Goal: Task Accomplishment & Management: Use online tool/utility

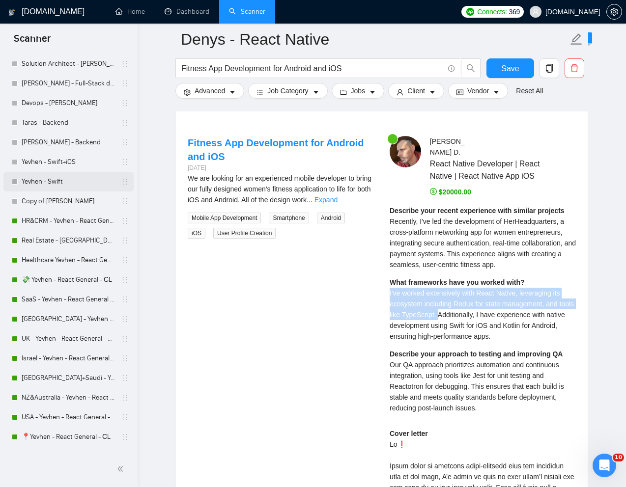
scroll to position [129, 0]
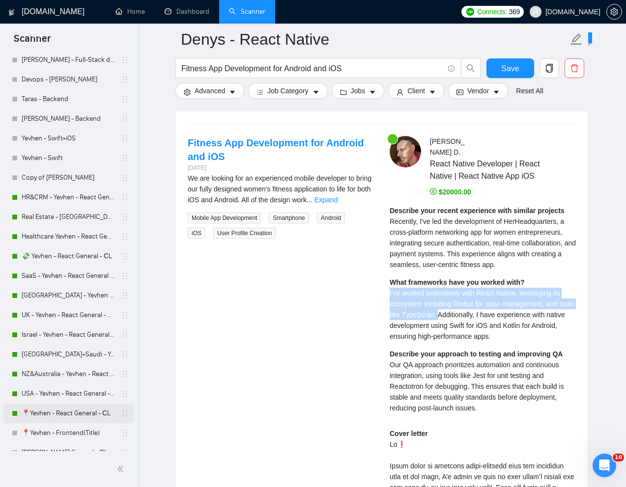
click at [56, 407] on link "📍Yevhen - React General - СL" at bounding box center [68, 414] width 93 height 20
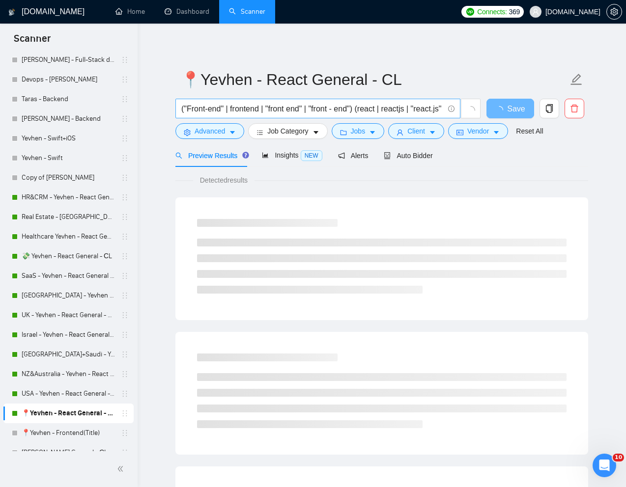
click at [286, 110] on input "("Front-end" | frontend | "front end" | "front - end") (react | reactjs | "reac…" at bounding box center [312, 109] width 262 height 12
paste input "NextJS 15 (App Router) Developer with Auth + Cloudflare"
type input "NextJS 15 (App Router) Developer with Auth + Cloudflare"
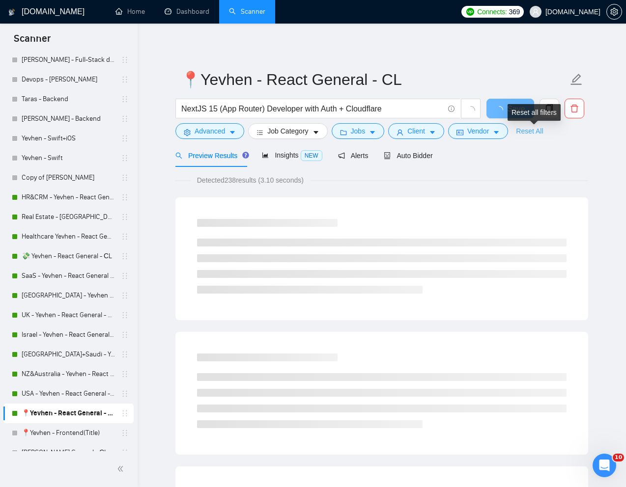
click at [533, 131] on link "Reset All" at bounding box center [529, 131] width 27 height 11
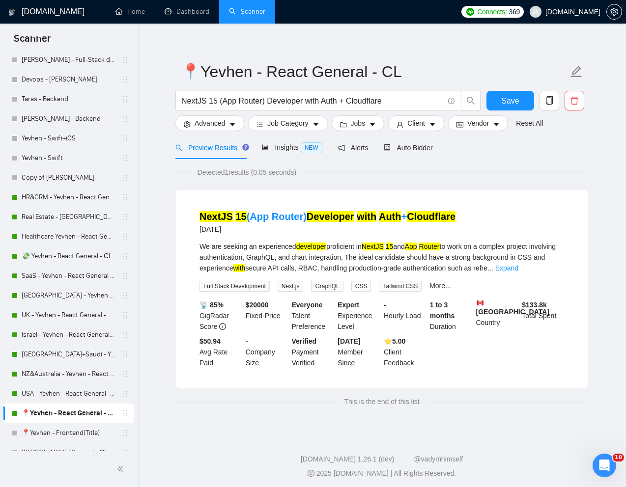
scroll to position [11, 0]
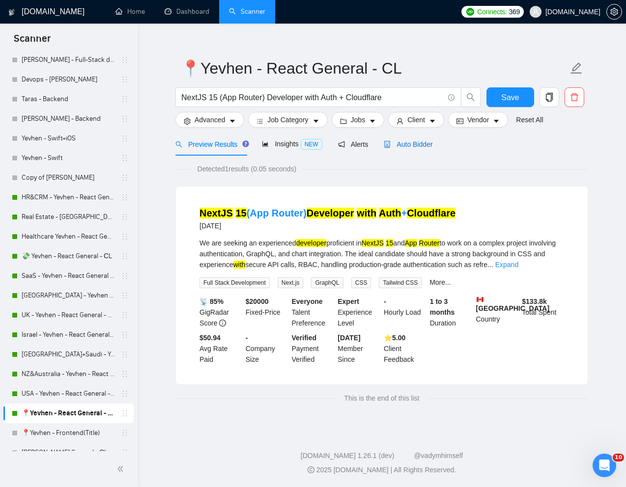
click at [417, 142] on span "Auto Bidder" at bounding box center [408, 144] width 49 height 8
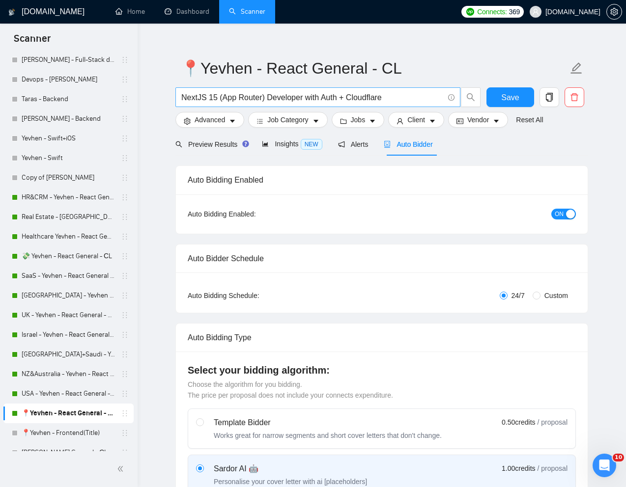
click at [367, 96] on input "NextJS 15 (App Router) Developer with Auth + Cloudflare" at bounding box center [312, 97] width 262 height 12
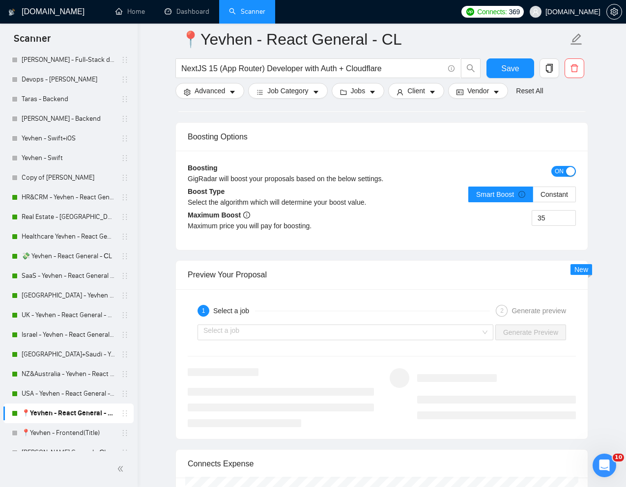
scroll to position [1780, 0]
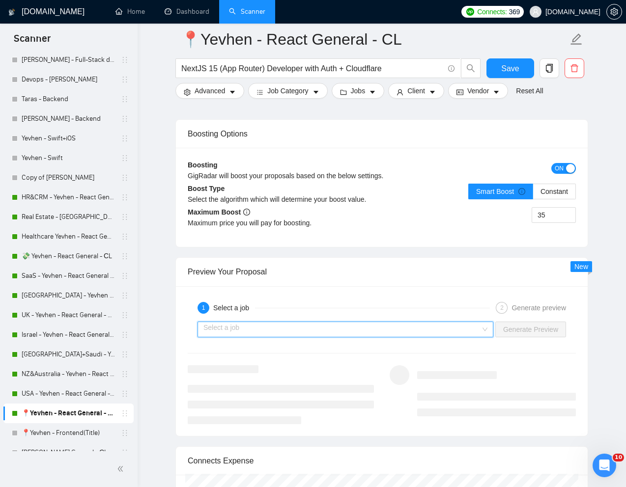
click at [430, 337] on input "search" at bounding box center [341, 329] width 277 height 15
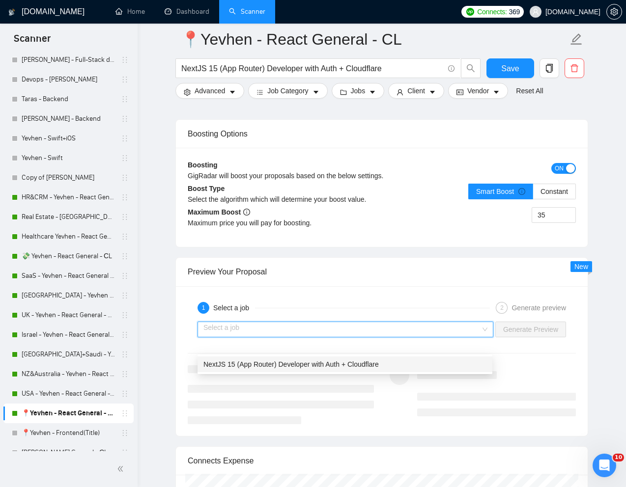
click at [363, 365] on span "NextJS 15 (App Router) Developer with Auth + Cloudflare" at bounding box center [290, 365] width 175 height 8
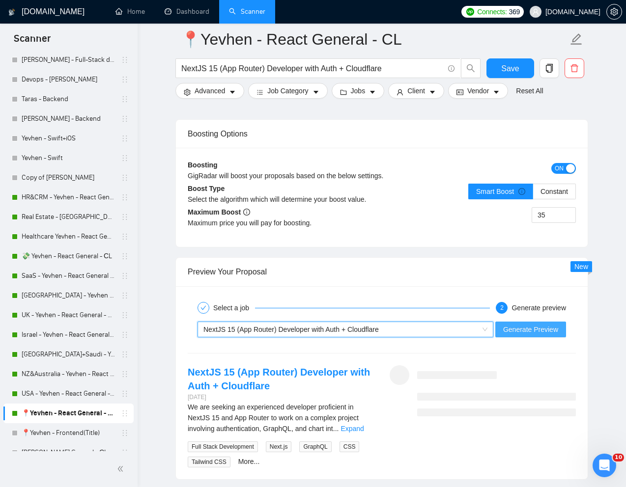
click at [542, 335] on span "Generate Preview" at bounding box center [530, 329] width 55 height 11
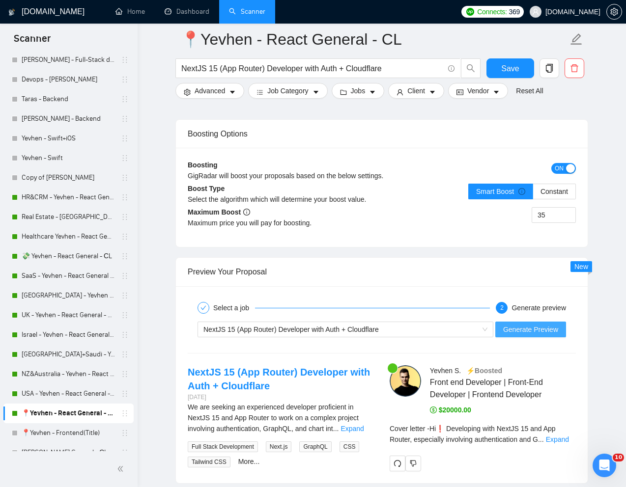
scroll to position [1821, 0]
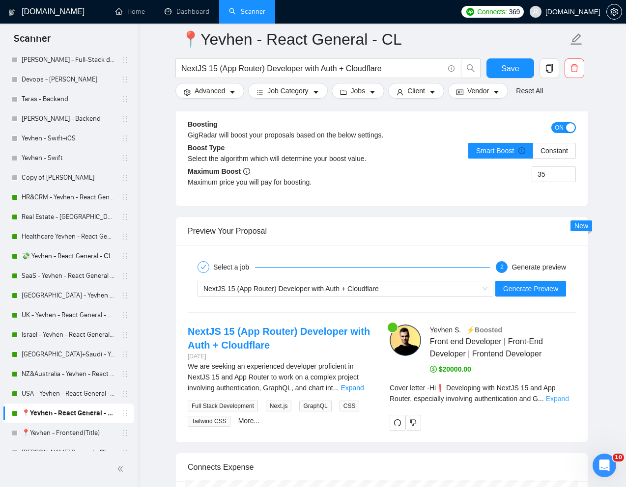
click at [561, 403] on link "Expand" at bounding box center [557, 399] width 23 height 8
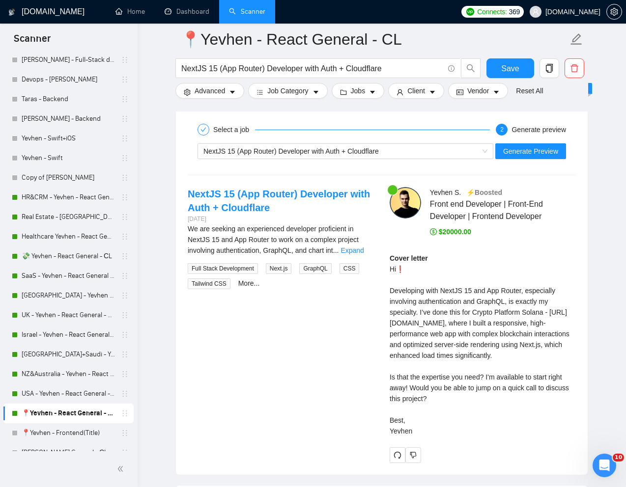
scroll to position [1959, 0]
drag, startPoint x: 389, startPoint y: 282, endPoint x: 428, endPoint y: 467, distance: 188.9
click at [428, 463] on div "[PERSON_NAME] ⚡️Boosted Front end Developer | Front-End Developer | Frontend De…" at bounding box center [483, 325] width 202 height 276
copy div "Hi❗ Developing with NextJS 15 and App Router, especially involving authenticati…"
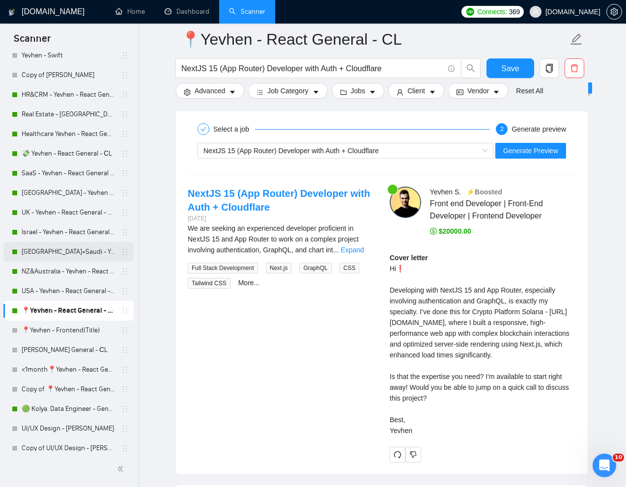
scroll to position [303, 0]
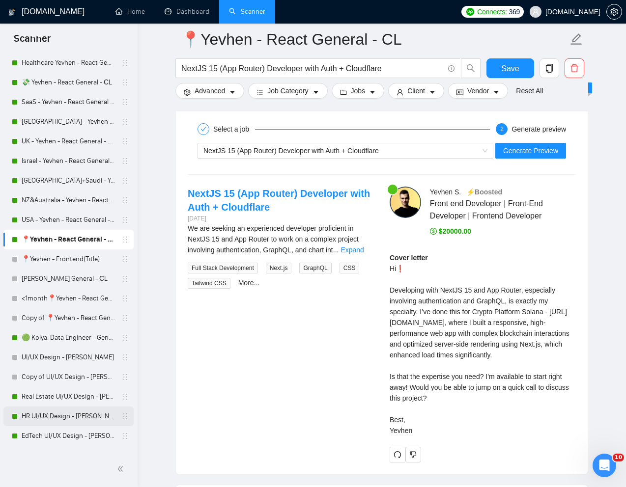
click at [53, 415] on link "HR UI/UX Design - [PERSON_NAME]" at bounding box center [68, 417] width 93 height 20
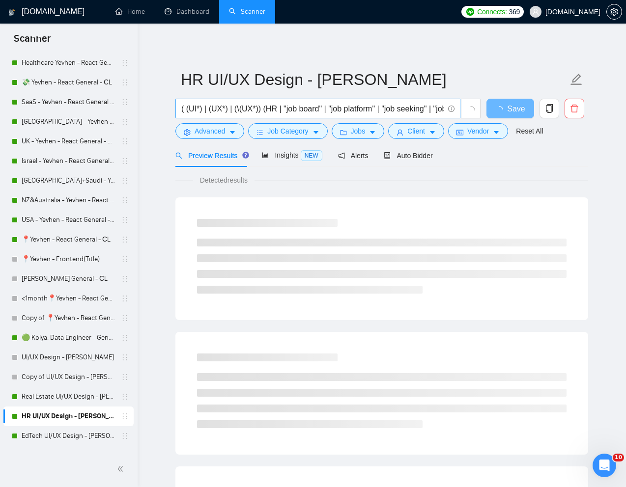
click at [326, 109] on input "( (UI*) | (UX*) | (\(UX*)) (HR | "job board" | "job platform" | "job seeking" |…" at bounding box center [312, 109] width 262 height 12
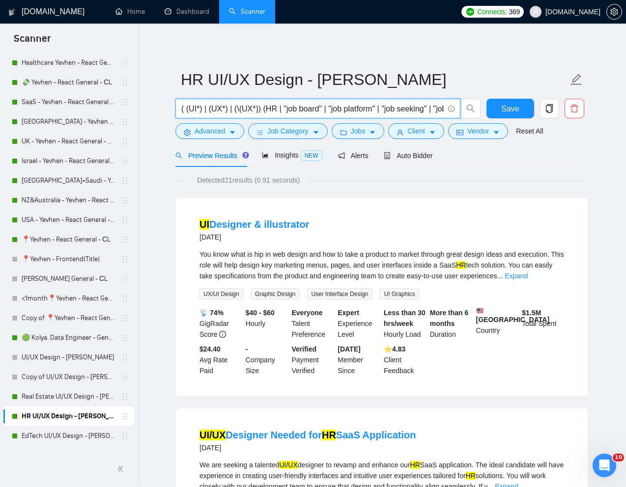
paste input "Creative UI/UX Designer for HR SaaS Platform"
type input "Creative UI/UX Designer for HR SaaS Platform"
click at [525, 130] on link "Reset All" at bounding box center [529, 131] width 27 height 11
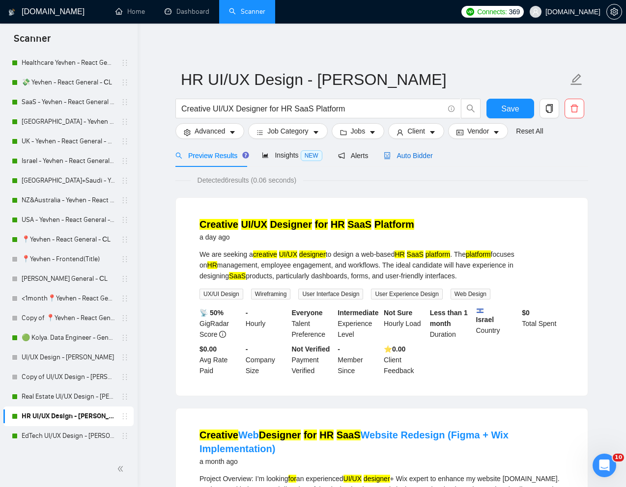
click at [419, 152] on span "Auto Bidder" at bounding box center [408, 156] width 49 height 8
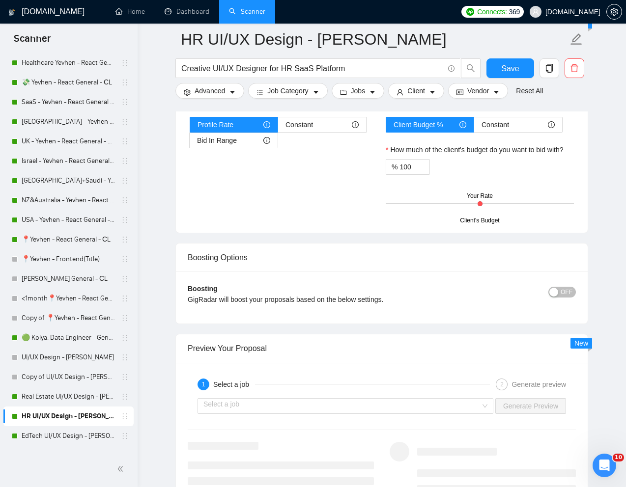
scroll to position [1778, 0]
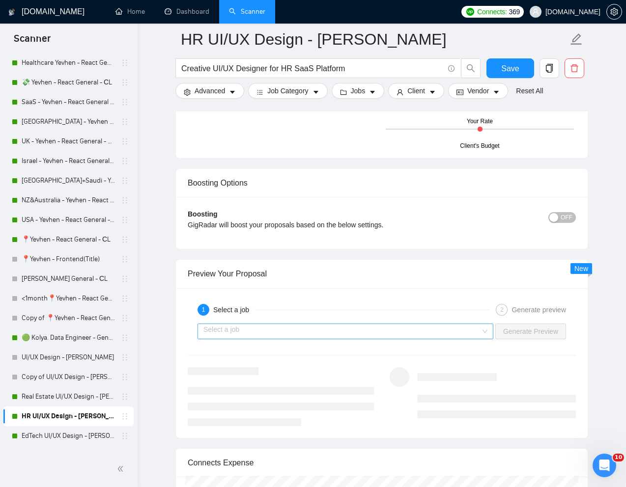
click at [476, 329] on input "search" at bounding box center [341, 331] width 277 height 15
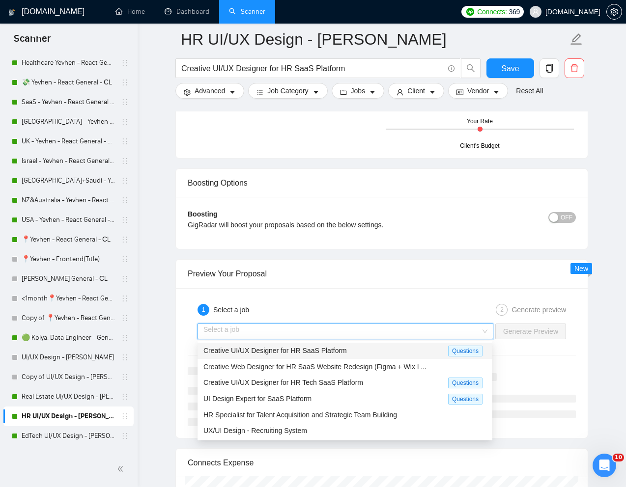
click at [381, 348] on div "Creative UI/UX Designer for HR SaaS Platform" at bounding box center [325, 350] width 245 height 11
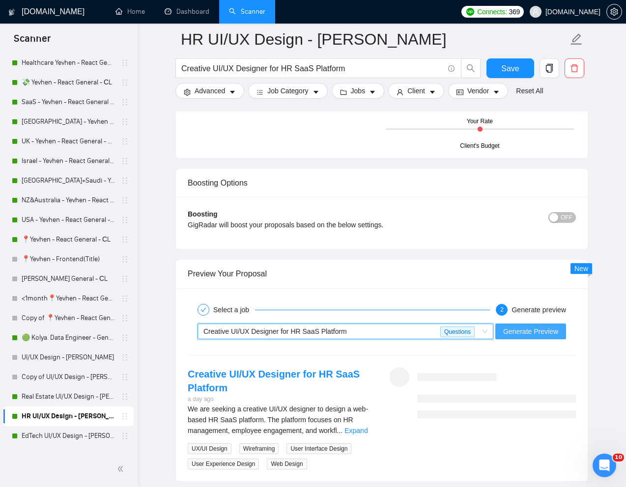
click at [520, 334] on span "Generate Preview" at bounding box center [530, 331] width 55 height 11
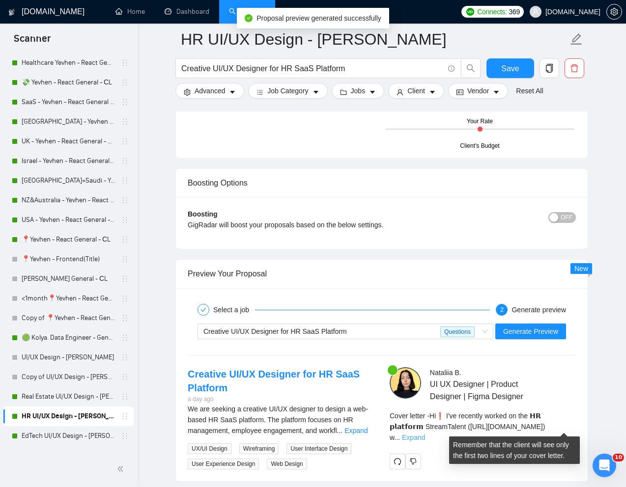
click at [425, 434] on link "Expand" at bounding box center [413, 438] width 23 height 8
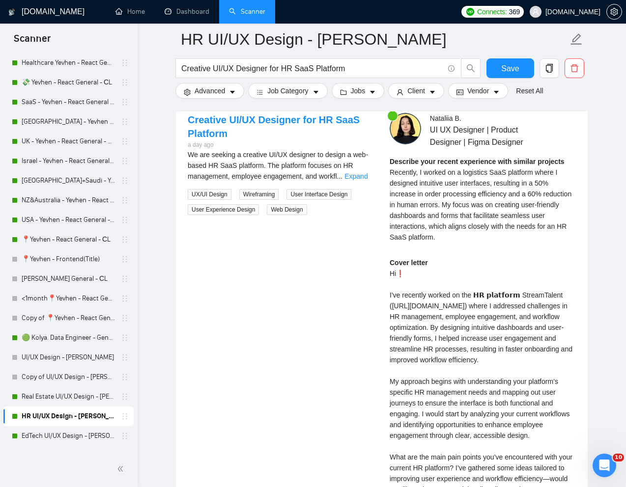
scroll to position [2036, 0]
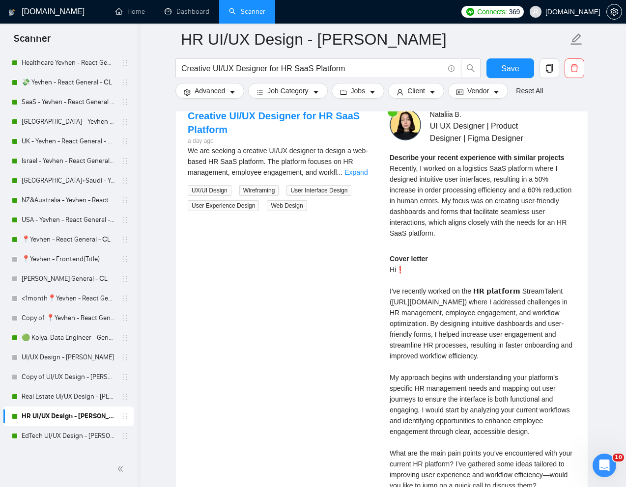
click at [454, 305] on div "Cover letter Hi❗ I've recently worked on the 𝗛𝗥 𝗽𝗹𝗮𝘁𝗳𝗼𝗿𝗺 StreamTalent ([URL][DO…" at bounding box center [483, 388] width 186 height 270
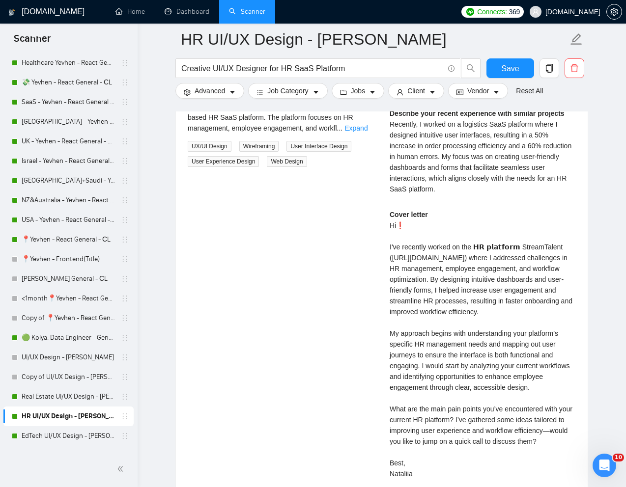
scroll to position [2084, 0]
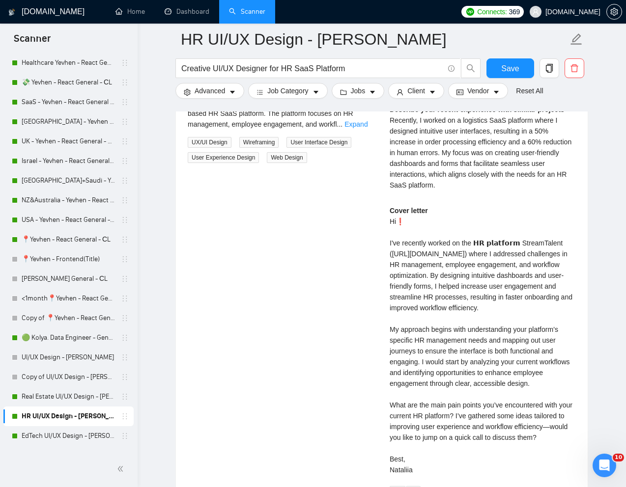
drag, startPoint x: 389, startPoint y: 221, endPoint x: 415, endPoint y: 476, distance: 255.8
click at [415, 476] on div "[PERSON_NAME] UI UX Designer | Product Designer | Figma Designer Describe your …" at bounding box center [483, 281] width 202 height 441
copy div "Hi❗ I've recently worked on the 𝗛𝗥 𝗽𝗹𝗮𝘁𝗳𝗼𝗿𝗺 StreamTalent ([URL][DOMAIN_NAME]) w…"
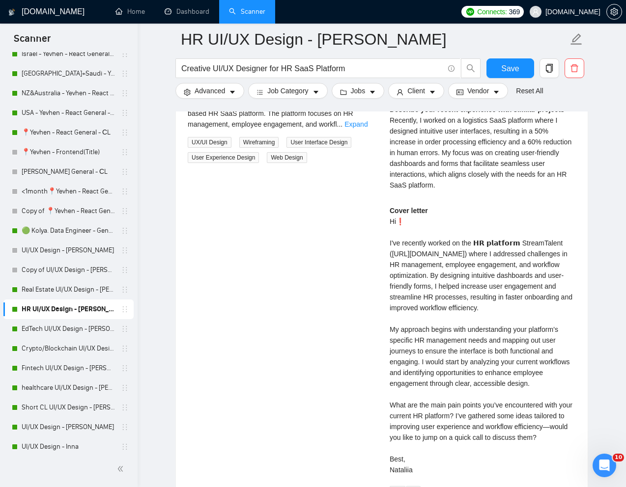
scroll to position [414, 0]
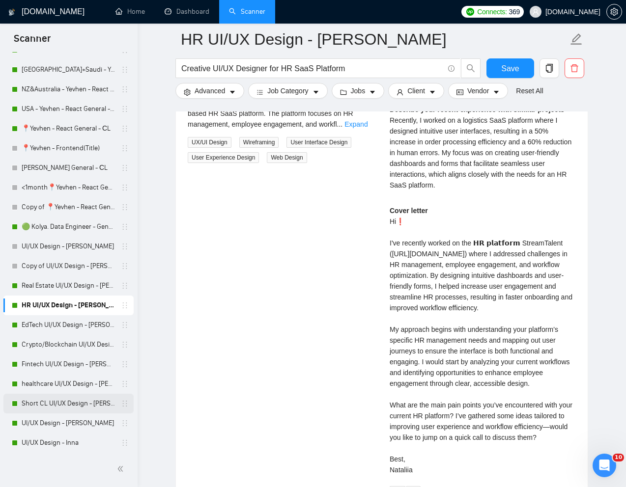
click at [51, 402] on link "Short CL UI/UX Design - [PERSON_NAME]" at bounding box center [68, 404] width 93 height 20
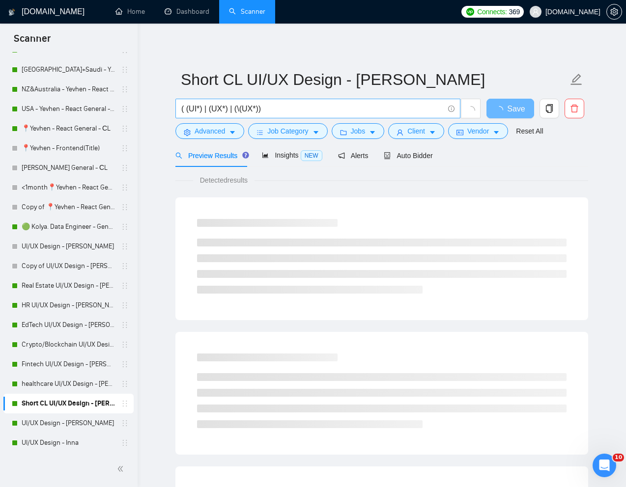
click at [264, 107] on input "( (UI*) | (UX*) | (\(UX*))" at bounding box center [312, 109] width 262 height 12
paste input "UI / UX Designer for B2B SaaS Analytics Dashboard"
type input "UI / UX Designer for B2B SaaS Analytics Dashboard"
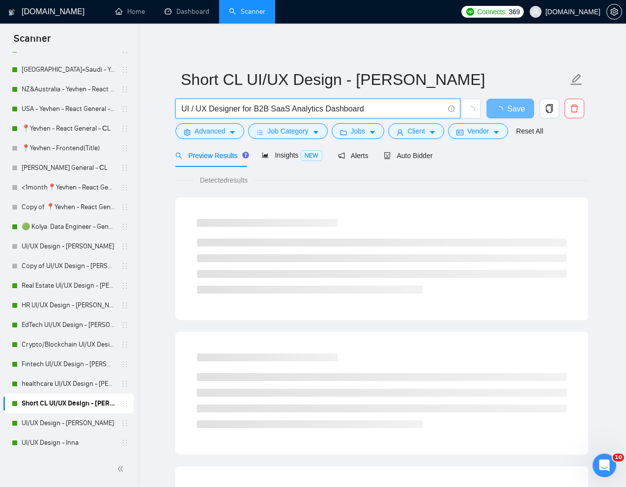
click at [591, 169] on main "Short CL UI/UX Design - [PERSON_NAME] / UX Designer for B2B SaaS Analytics Dash…" at bounding box center [381, 448] width 457 height 819
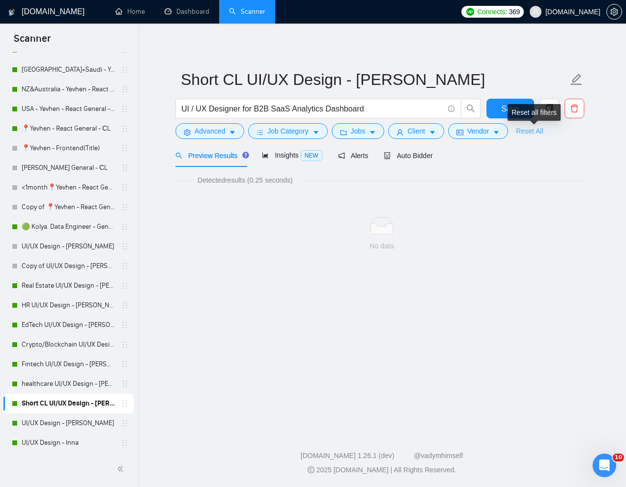
click at [536, 128] on link "Reset All" at bounding box center [529, 131] width 27 height 11
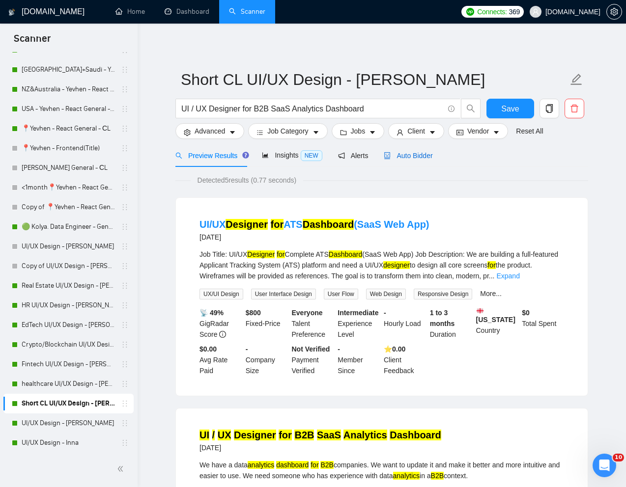
click at [422, 158] on span "Auto Bidder" at bounding box center [408, 156] width 49 height 8
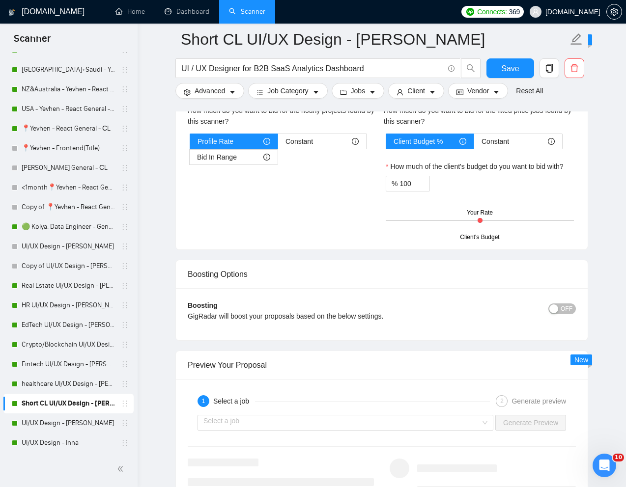
scroll to position [1693, 0]
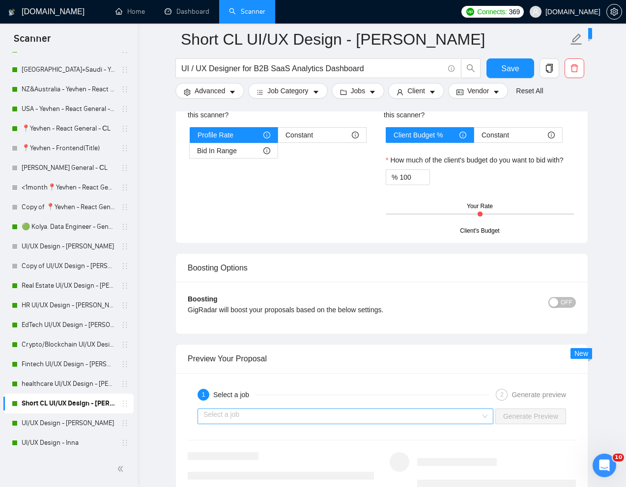
click at [449, 413] on input "search" at bounding box center [341, 416] width 277 height 15
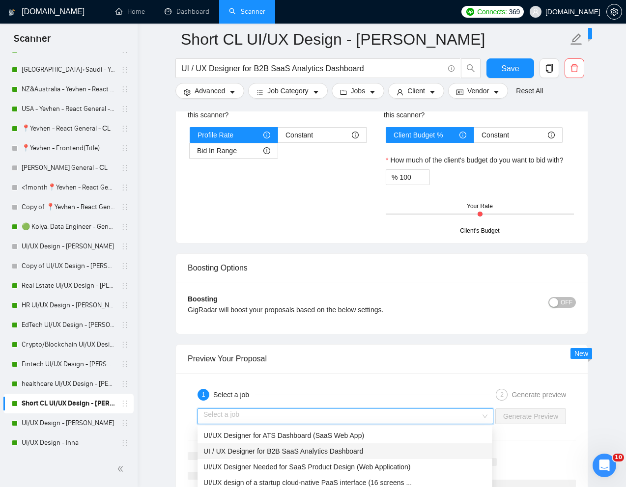
click at [327, 451] on span "UI / UX Designer for B2B SaaS Analytics Dashboard" at bounding box center [283, 452] width 160 height 8
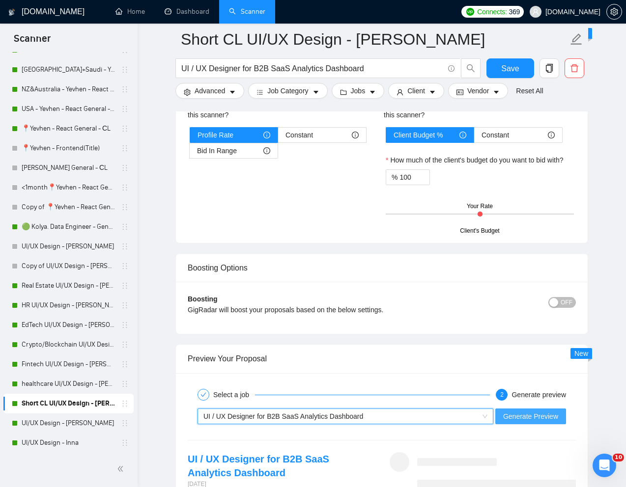
click at [539, 419] on span "Generate Preview" at bounding box center [530, 416] width 55 height 11
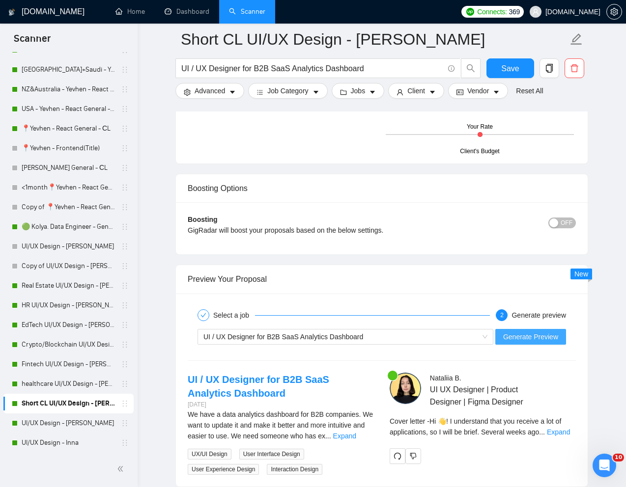
scroll to position [1801, 0]
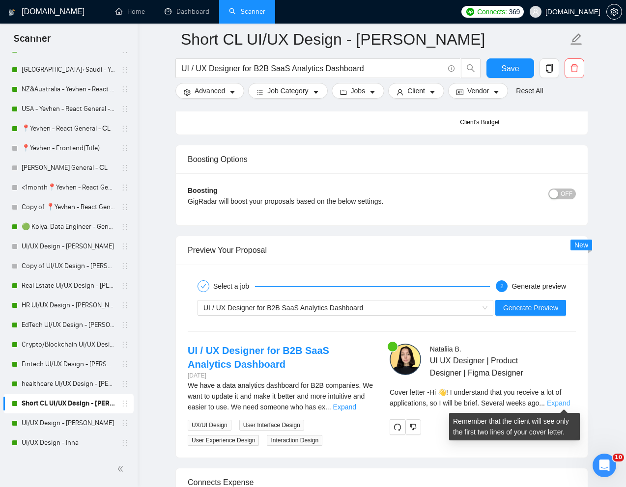
click at [566, 403] on link "Expand" at bounding box center [558, 403] width 23 height 8
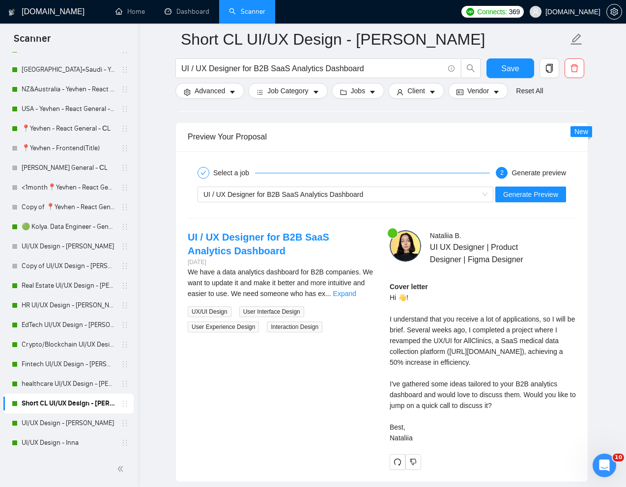
scroll to position [1916, 0]
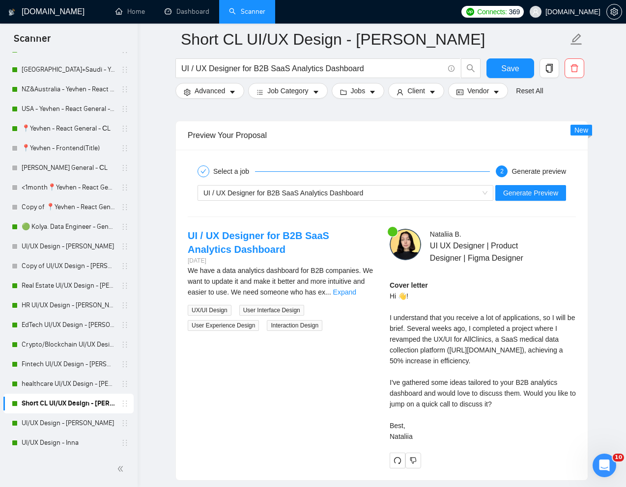
drag, startPoint x: 391, startPoint y: 295, endPoint x: 432, endPoint y: 465, distance: 175.0
click at [432, 442] on div "Cover letter Hi 👋! I understand that you receive a lot of applications, so I wi…" at bounding box center [483, 361] width 186 height 162
copy div "Hi 👋! I understand that you receive a lot of applications, so I will be brief. …"
click at [285, 64] on input "UI / UX Designer for B2B SaaS Analytics Dashboard" at bounding box center [312, 68] width 262 height 12
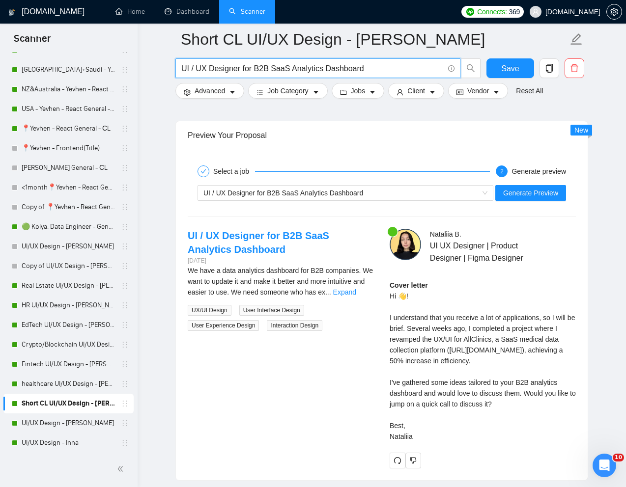
click at [285, 64] on input "UI / UX Designer for B2B SaaS Analytics Dashboard" at bounding box center [312, 68] width 262 height 12
paste input "B2B SaaS UI Designer Needed for CRM MVP"
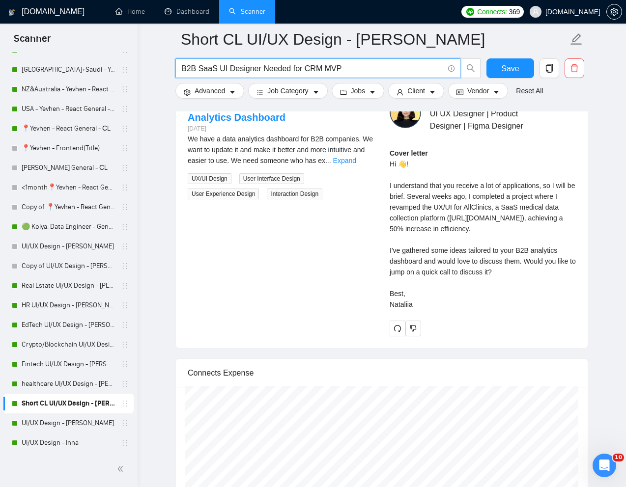
type input "B2B SaaS UI Designer Needed for CRM MVP"
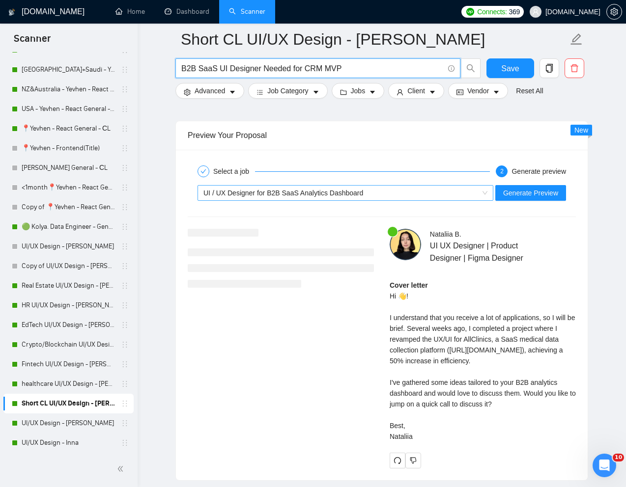
click at [323, 189] on span "UI / UX Designer for B2B SaaS Analytics Dashboard" at bounding box center [283, 193] width 160 height 8
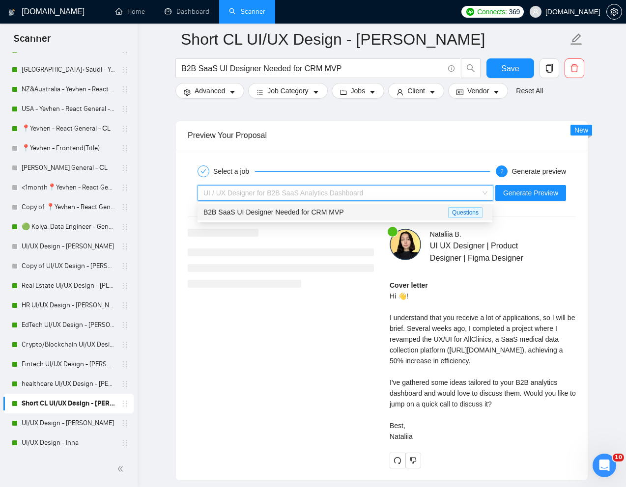
click at [291, 209] on span "B2B SaaS UI Designer Needed for CRM MVP" at bounding box center [273, 212] width 140 height 8
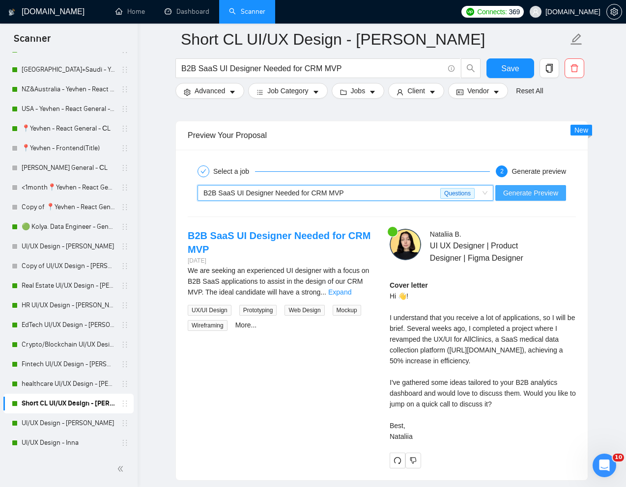
click at [539, 194] on span "Generate Preview" at bounding box center [530, 193] width 55 height 11
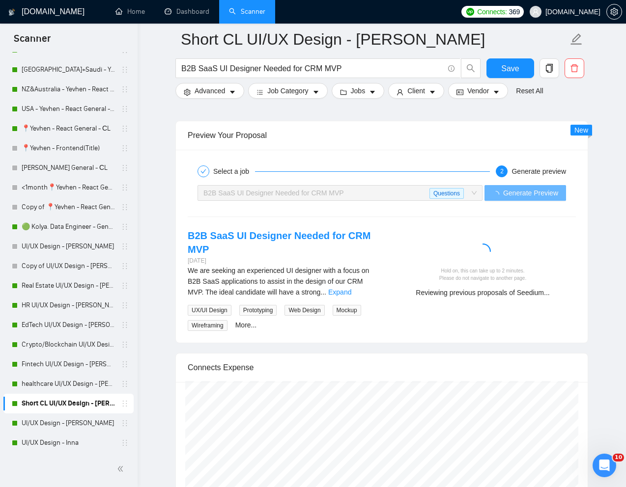
click at [548, 327] on div "B2B SaaS UI Designer Needed for CRM MVP [DATE] We are seeking an experienced UI…" at bounding box center [382, 280] width 404 height 103
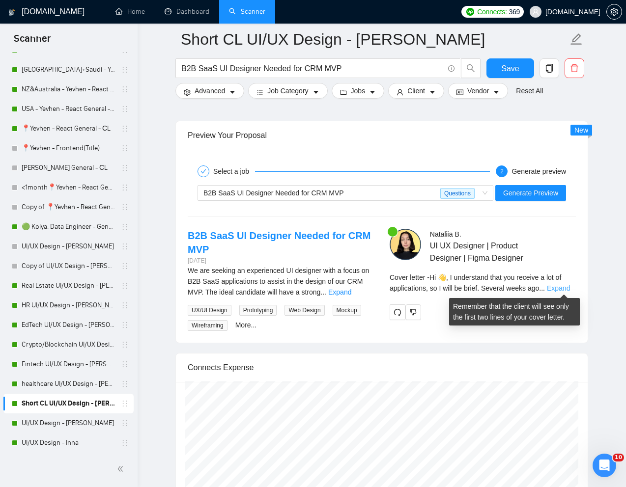
click at [562, 285] on link "Expand" at bounding box center [558, 288] width 23 height 8
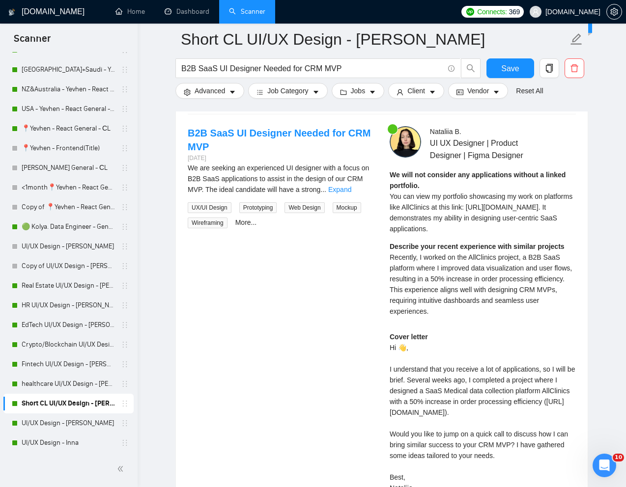
scroll to position [1781, 0]
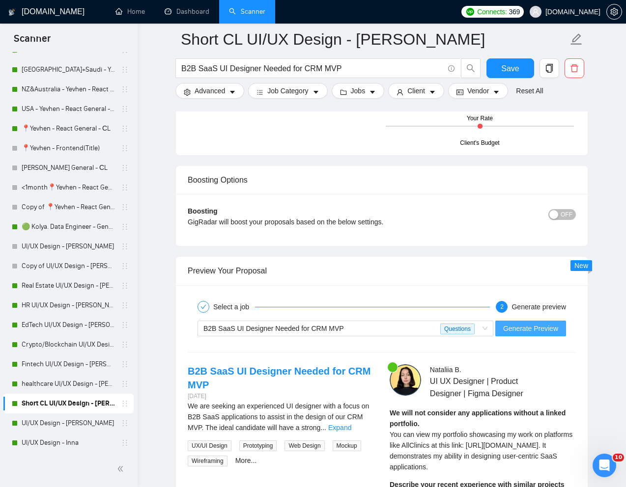
click at [515, 328] on span "Generate Preview" at bounding box center [530, 328] width 55 height 11
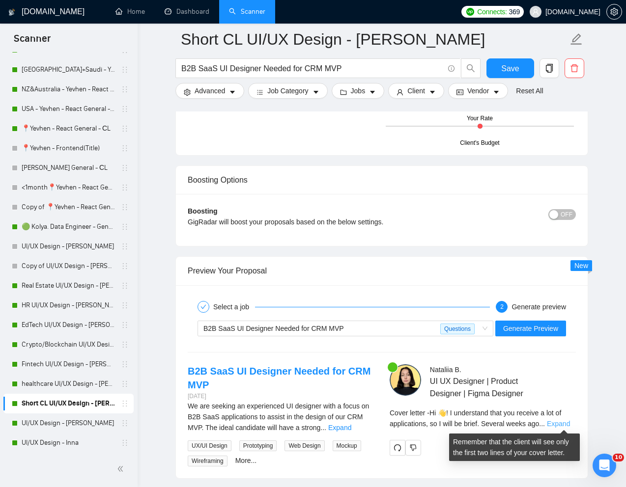
click at [556, 421] on link "Expand" at bounding box center [558, 424] width 23 height 8
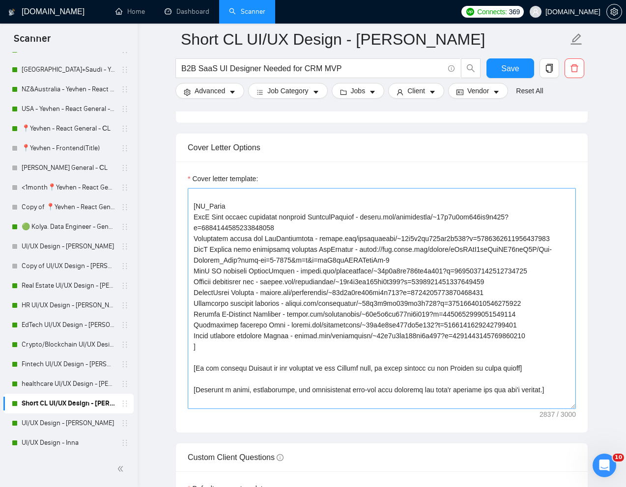
scroll to position [177, 0]
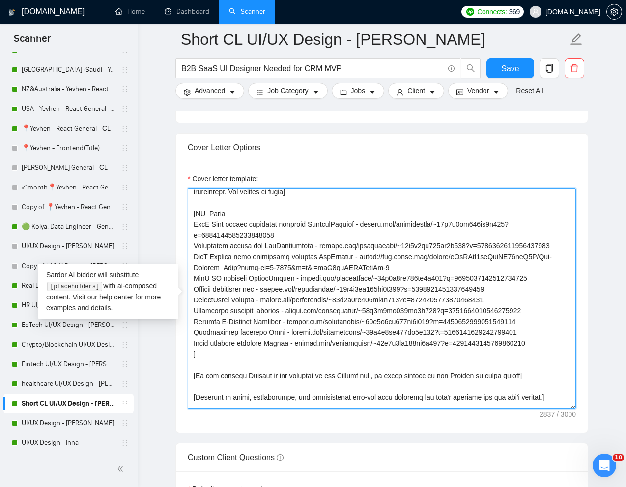
drag, startPoint x: 194, startPoint y: 235, endPoint x: 547, endPoint y: 351, distance: 371.7
click at [547, 351] on textarea "Cover letter template:" at bounding box center [382, 298] width 388 height 221
click at [385, 305] on textarea "Cover letter template:" at bounding box center [382, 298] width 388 height 221
drag, startPoint x: 194, startPoint y: 247, endPoint x: 544, endPoint y: 355, distance: 367.2
click at [544, 355] on textarea "Cover letter template:" at bounding box center [382, 298] width 388 height 221
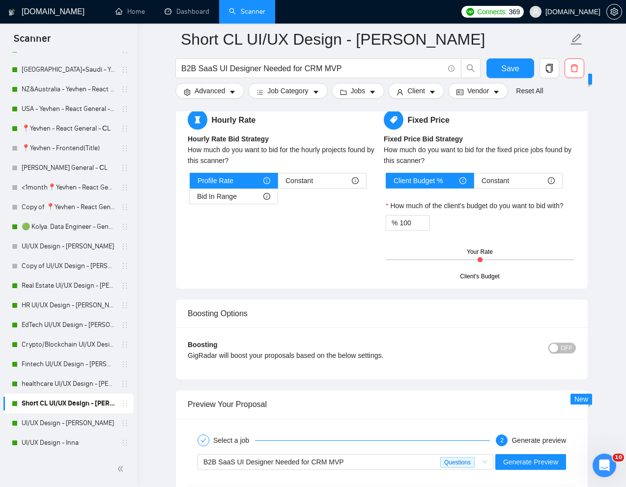
scroll to position [1706, 0]
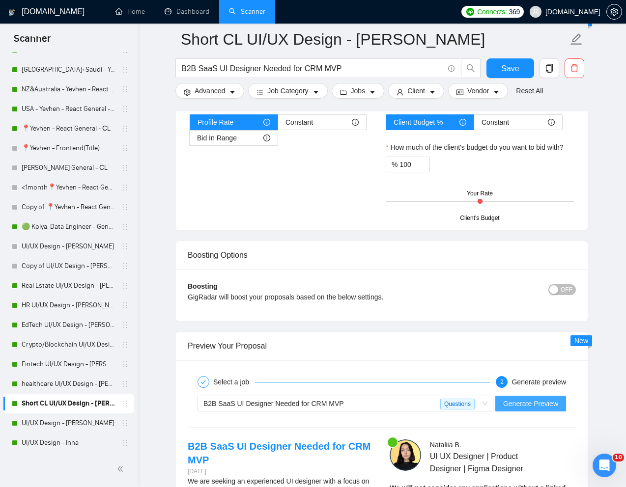
type textarea "[Lorem i dolorsit ametcons adipi eli "Se 👋" doe tempor'i utla et dolorem aliq (…"
click at [512, 405] on span "Generate Preview" at bounding box center [530, 403] width 55 height 11
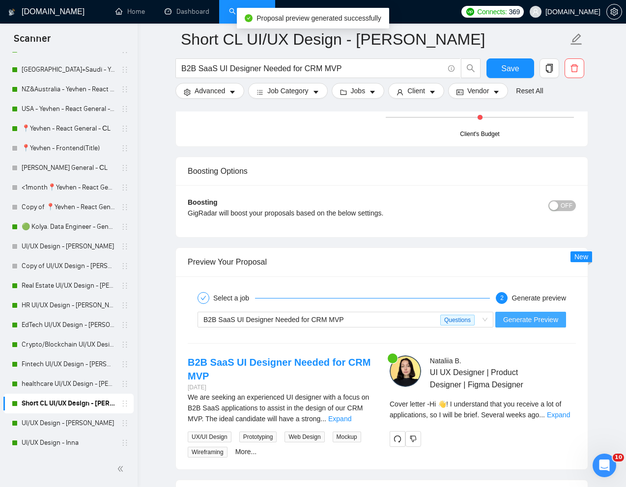
scroll to position [1810, 0]
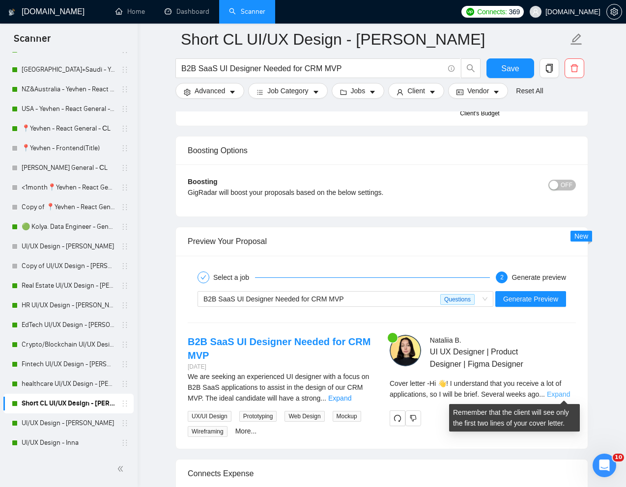
click at [568, 392] on link "Expand" at bounding box center [558, 395] width 23 height 8
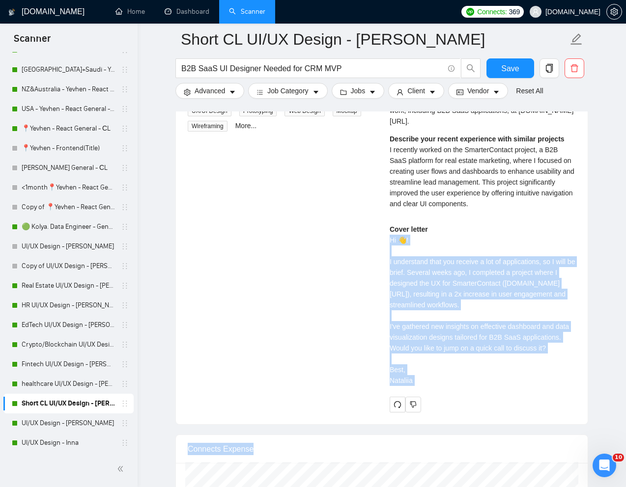
scroll to position [2117, 0]
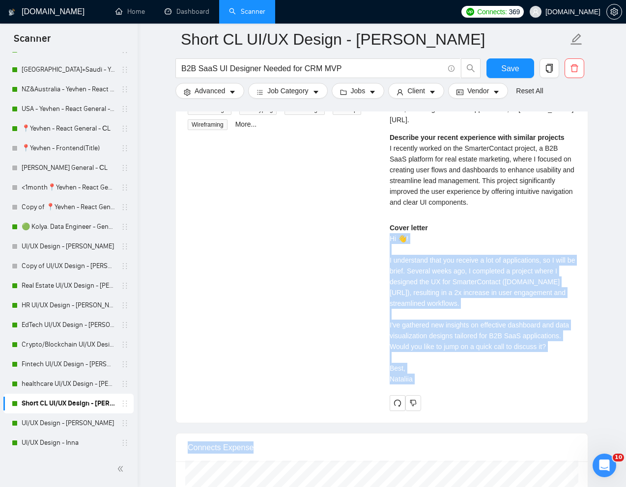
drag, startPoint x: 387, startPoint y: 319, endPoint x: 420, endPoint y: 402, distance: 89.1
click at [420, 402] on div "[PERSON_NAME] UI UX Designer | Product Designer | Figma Designer We will not co…" at bounding box center [483, 219] width 202 height 383
copy div "Hi 👋! I understand that you receive a lot of applications, so I will be brief. …"
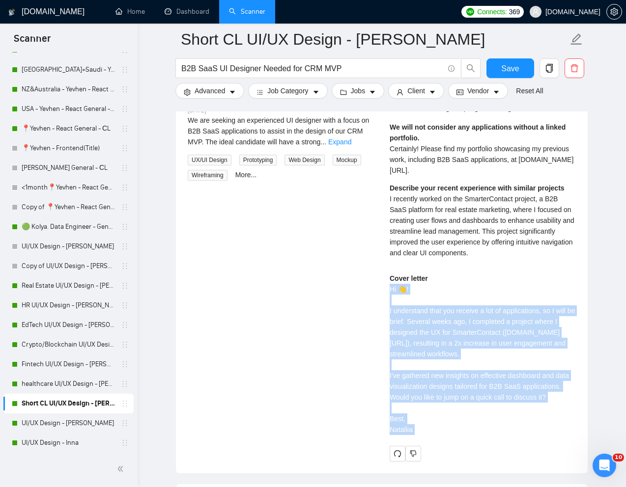
scroll to position [2065, 0]
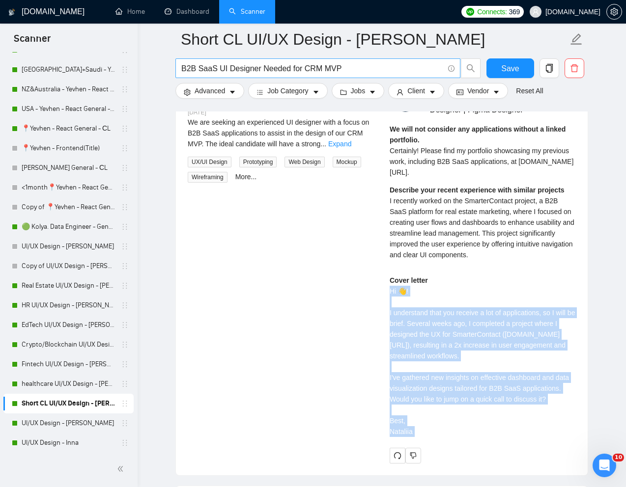
click at [281, 69] on input "B2B SaaS UI Designer Needed for CRM MVP" at bounding box center [312, 68] width 262 height 12
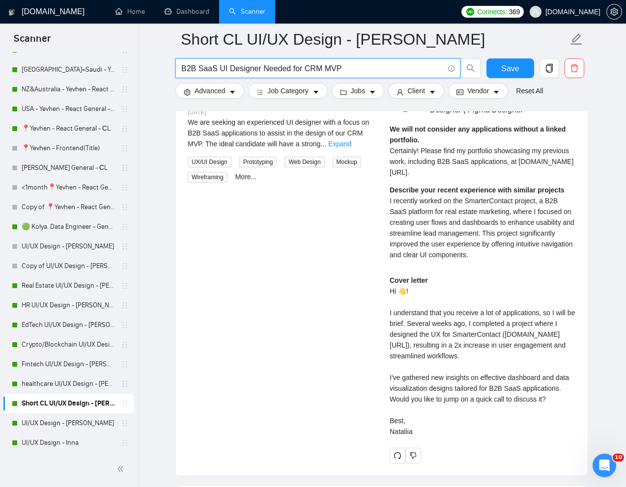
click at [281, 69] on input "B2B SaaS UI Designer Needed for CRM MVP" at bounding box center [312, 68] width 262 height 12
click at [56, 442] on link "UI/UX Design - Inna" at bounding box center [68, 443] width 93 height 20
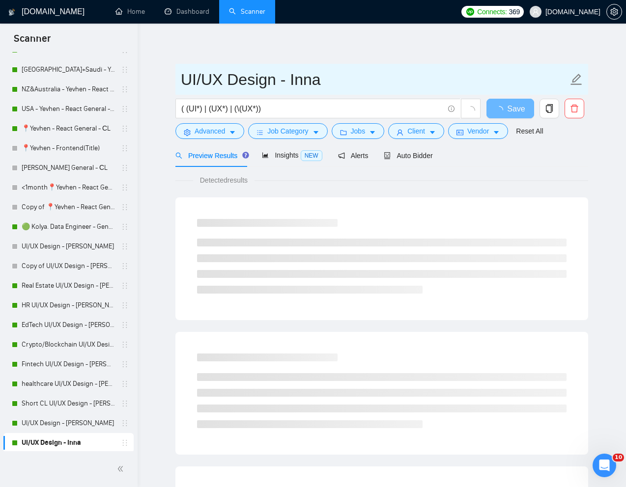
click at [350, 70] on input "UI/UX Design - Inna" at bounding box center [374, 79] width 387 height 25
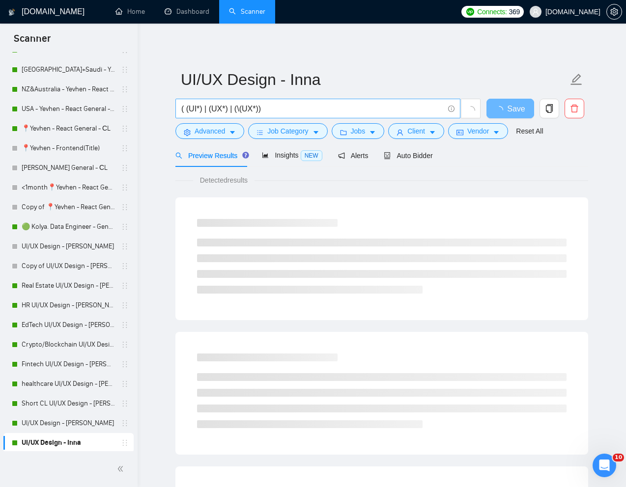
click at [411, 110] on input "( (UI*) | (UX*) | (\(UX*))" at bounding box center [312, 109] width 262 height 12
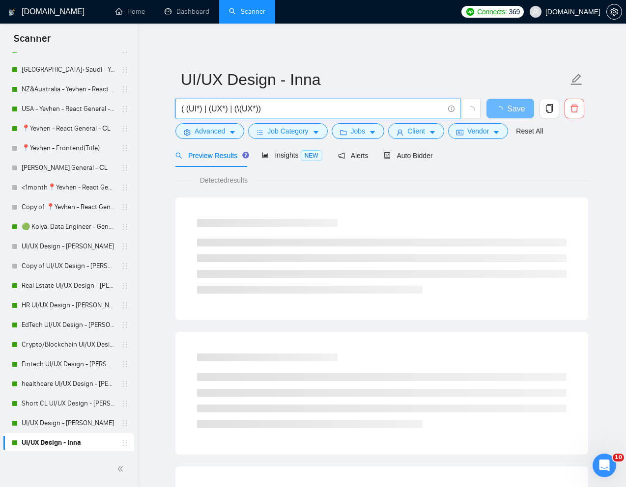
paste input "B2B SaaS UI Designer Needed for CRM MVP"
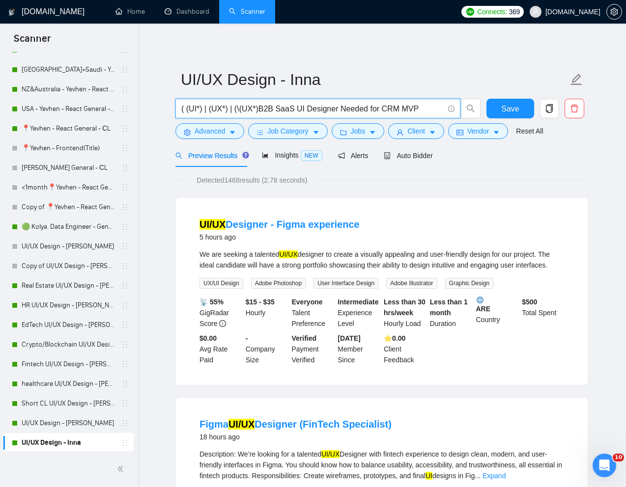
paste input "text"
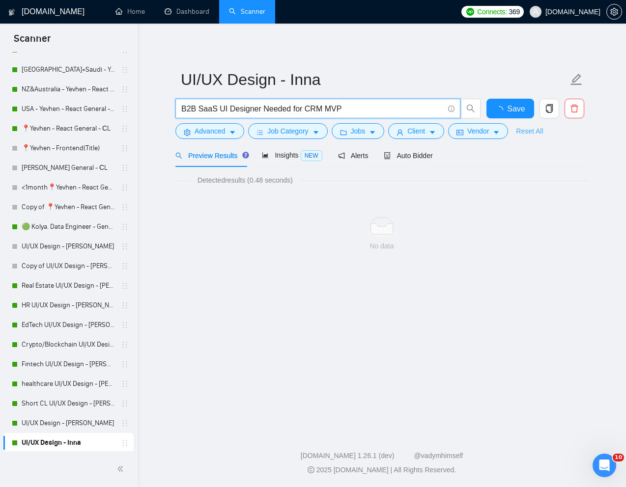
type input "B2B SaaS UI Designer Needed for CRM MVP"
click at [535, 131] on link "Reset All" at bounding box center [529, 131] width 27 height 11
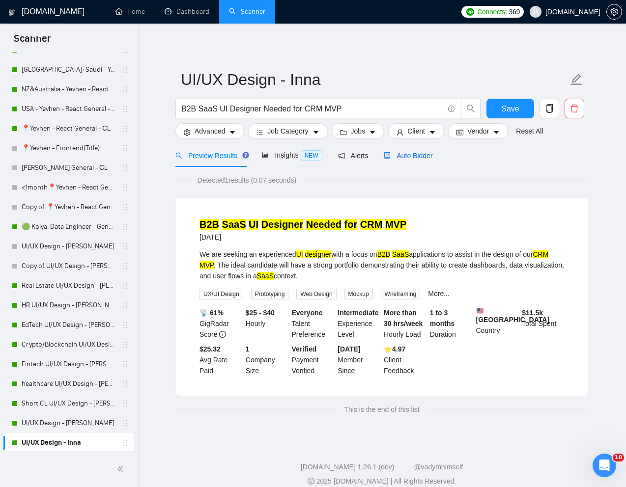
click at [421, 156] on span "Auto Bidder" at bounding box center [408, 156] width 49 height 8
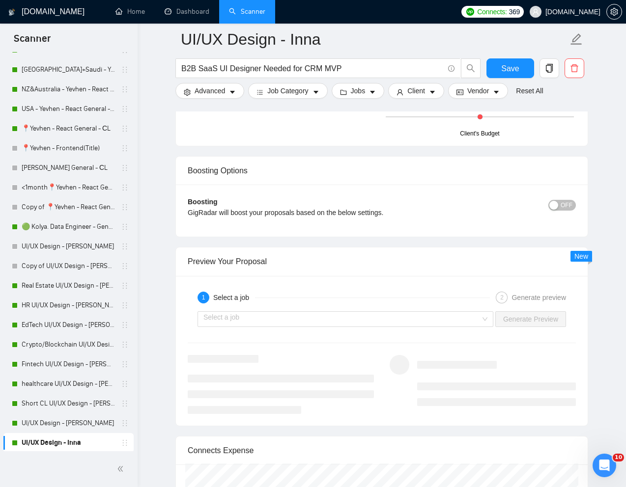
scroll to position [1764, 0]
click at [473, 316] on input "search" at bounding box center [341, 318] width 277 height 15
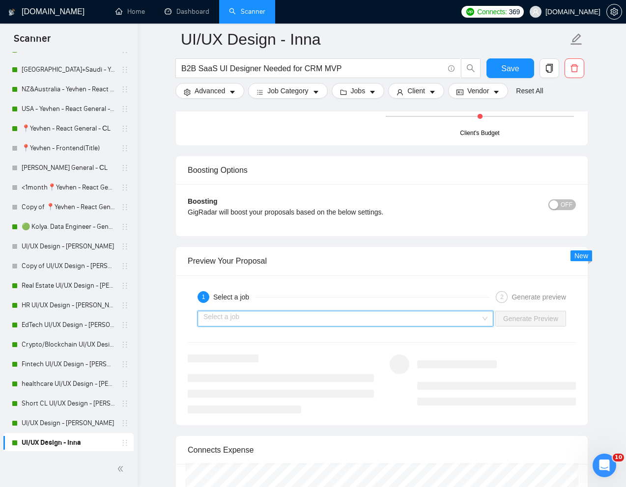
click at [467, 320] on input "search" at bounding box center [341, 318] width 277 height 15
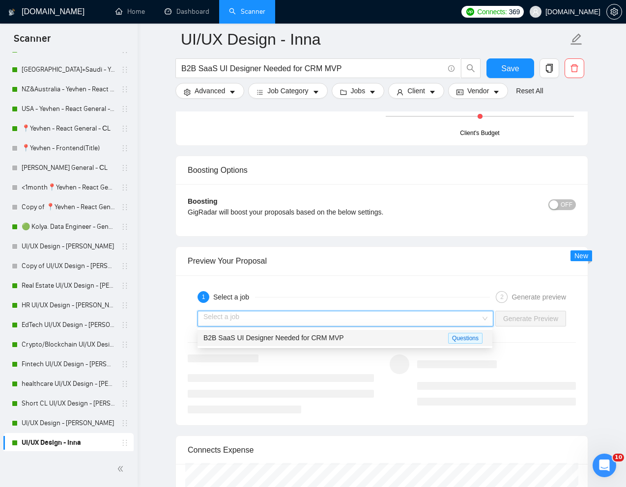
click at [390, 340] on div "B2B SaaS UI Designer Needed for CRM MVP" at bounding box center [325, 338] width 245 height 11
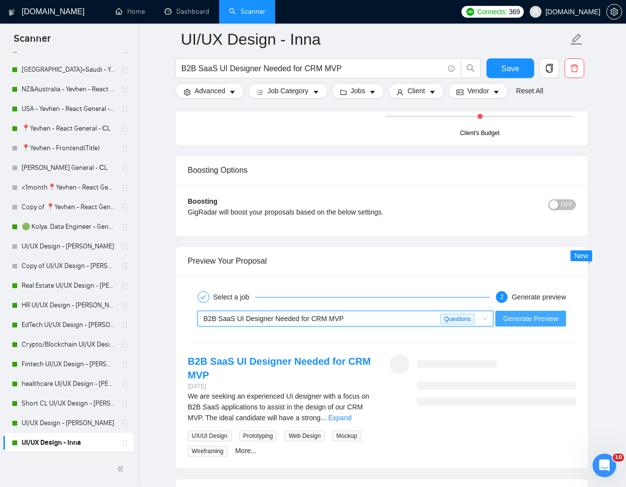
click at [548, 321] on span "Generate Preview" at bounding box center [530, 318] width 55 height 11
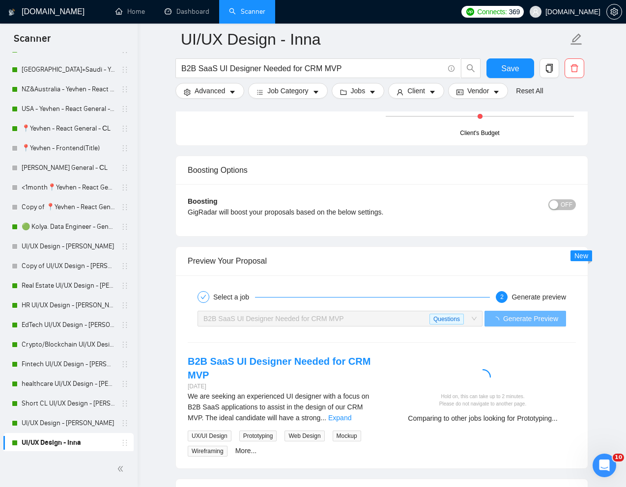
click at [569, 348] on div "Select a job 2 Generate preview B2B SaaS UI Designer Needed for CRM MVP Questio…" at bounding box center [382, 373] width 412 height 194
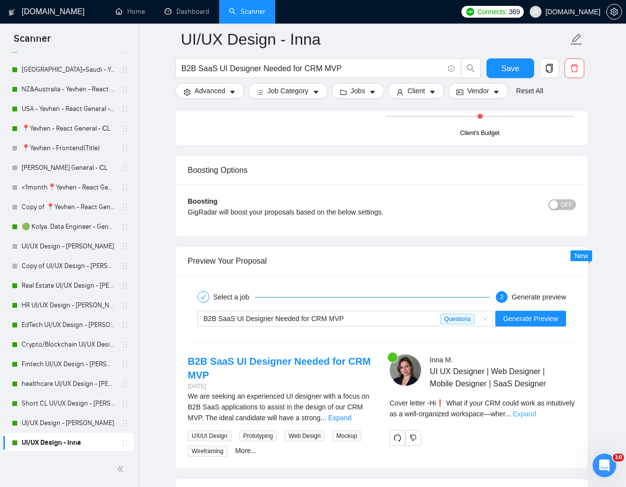
click at [536, 418] on link "Expand" at bounding box center [524, 414] width 23 height 8
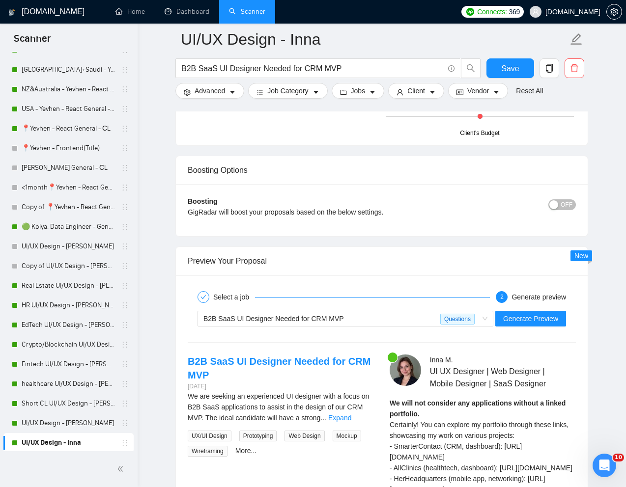
scroll to position [1897, 0]
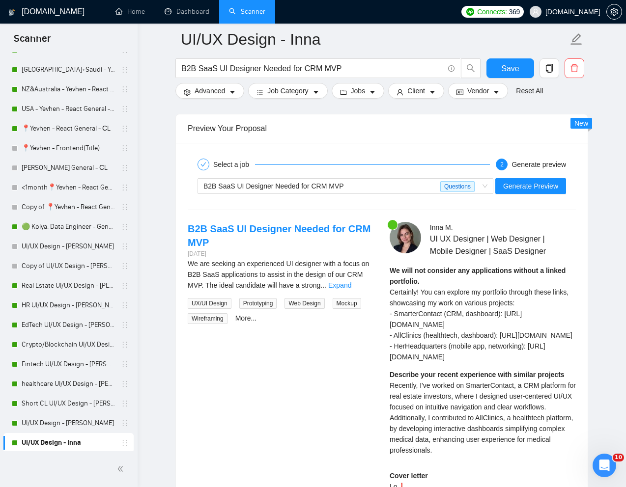
drag, startPoint x: 389, startPoint y: 306, endPoint x: 502, endPoint y: 410, distance: 153.6
click at [502, 363] on div "We will not consider any applications without a linked portfolio. Certainly! Yo…" at bounding box center [483, 313] width 186 height 97
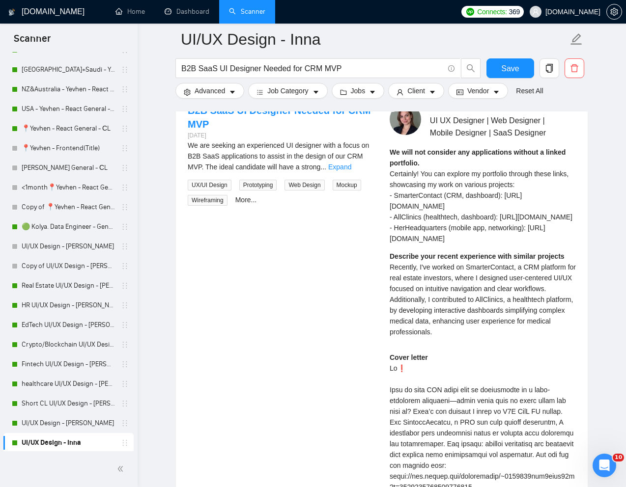
scroll to position [2019, 0]
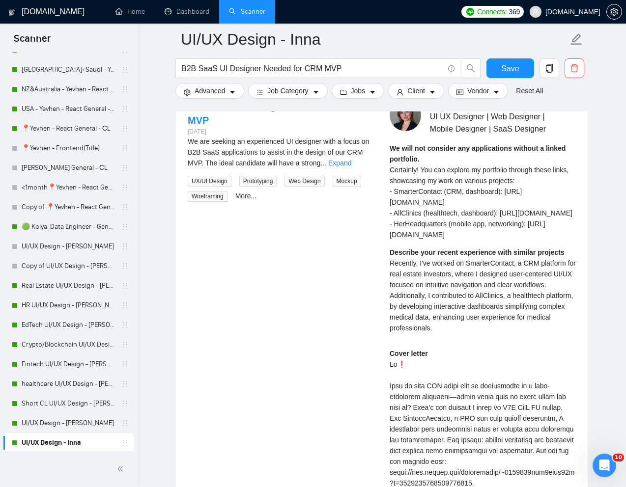
click at [492, 332] on span "Recently, I've worked on SmarterContact, a CRM platform for real estate investo…" at bounding box center [483, 295] width 186 height 73
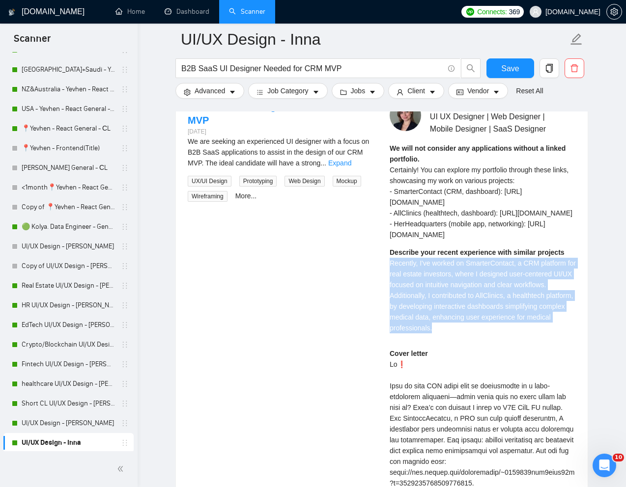
drag, startPoint x: 386, startPoint y: 315, endPoint x: 467, endPoint y: 391, distance: 110.9
click at [467, 391] on div "[PERSON_NAME] UI UX Designer | Web Designer | Mobile Designer | SaaS Designer W…" at bounding box center [483, 389] width 202 height 578
copy span "Recently, I've worked on SmarterContact, a CRM platform for real estate investo…"
click at [492, 332] on span "Recently, I've worked on SmarterContact, a CRM platform for real estate investo…" at bounding box center [483, 295] width 186 height 73
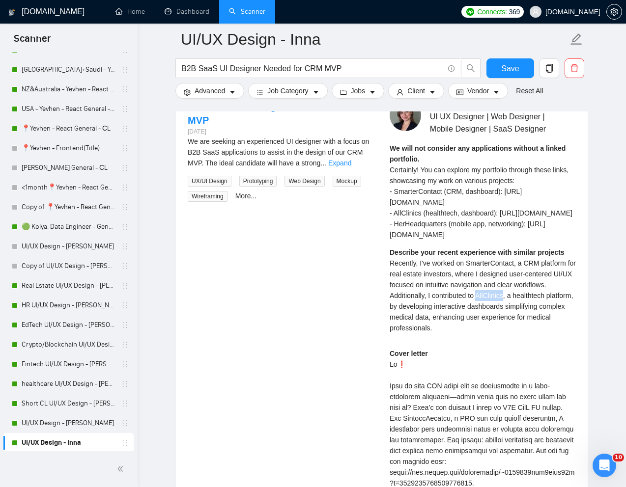
click at [492, 332] on span "Recently, I've worked on SmarterContact, a CRM platform for real estate investo…" at bounding box center [483, 295] width 186 height 73
click at [381, 168] on div "B2B SaaS UI Designer Needed for CRM MVP [DATE] We are seeking an experienced UI…" at bounding box center [281, 151] width 202 height 103
drag, startPoint x: 391, startPoint y: 182, endPoint x: 504, endPoint y: 287, distance: 155.0
click at [504, 240] on div "We will not consider any applications without a linked portfolio. Certainly! Yo…" at bounding box center [483, 191] width 186 height 97
copy span "Certainly! You can explore my portfolio through these links, showcasing my work…"
